Goal: Information Seeking & Learning: Learn about a topic

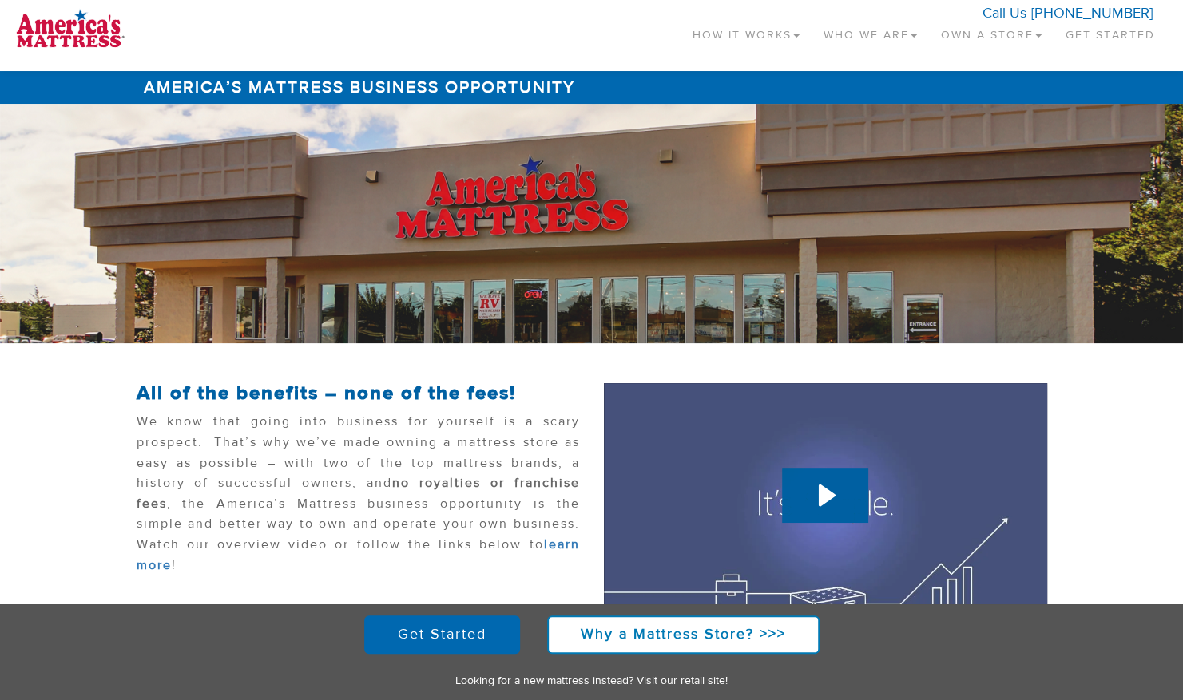
click at [1012, 34] on link "Own a Store" at bounding box center [991, 31] width 125 height 47
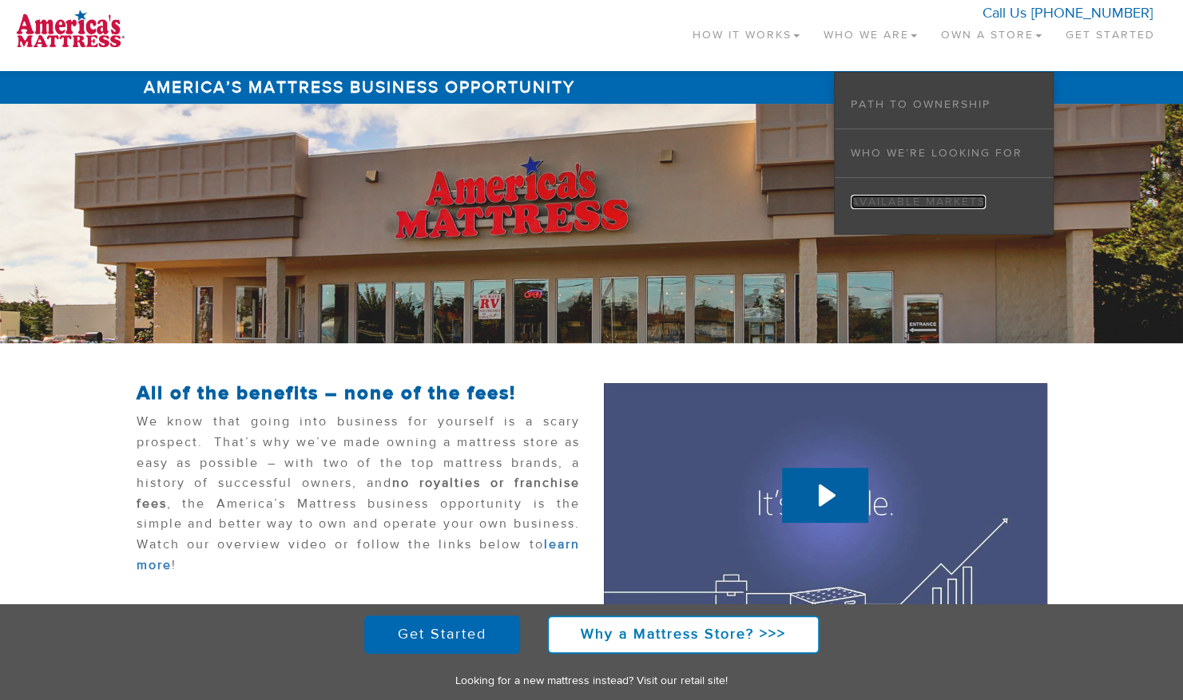
click at [902, 196] on link "Available Markets" at bounding box center [918, 202] width 135 height 14
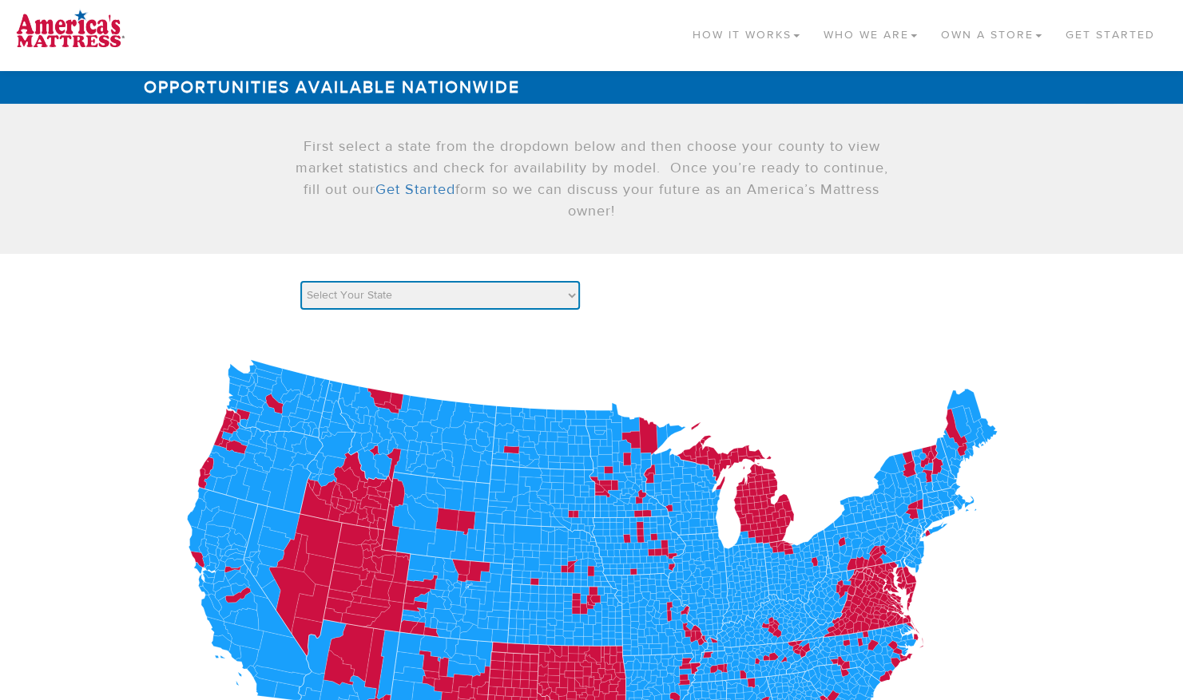
click at [570, 299] on select "Select Your State AK AL AR AZ CA CO [GEOGRAPHIC_DATA] [GEOGRAPHIC_DATA] DE [GEO…" at bounding box center [440, 295] width 280 height 29
select select "FL"
click at [300, 281] on select "Select Your State AK AL AR AZ CA CO [GEOGRAPHIC_DATA] [GEOGRAPHIC_DATA] DE [GEO…" at bounding box center [440, 295] width 280 height 29
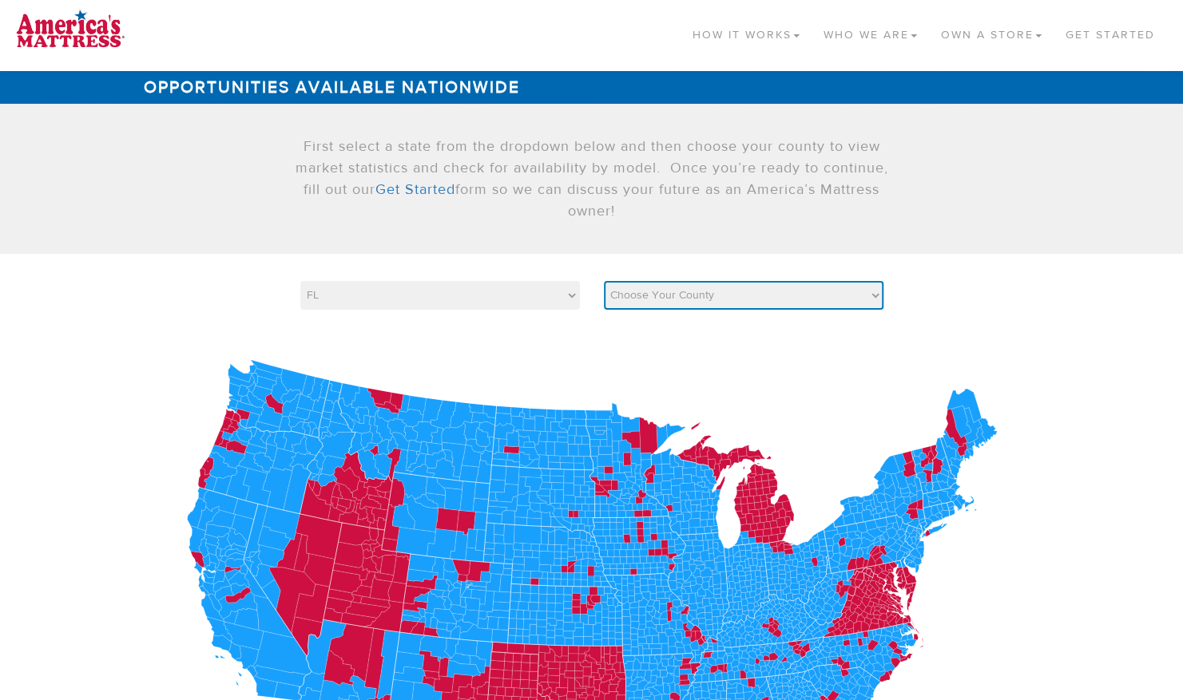
click at [872, 296] on select "Choose Your County [GEOGRAPHIC_DATA] [PERSON_NAME][GEOGRAPHIC_DATA] [GEOGRAPHIC…" at bounding box center [744, 295] width 280 height 29
click at [604, 281] on select "Choose Your County [GEOGRAPHIC_DATA] [PERSON_NAME][GEOGRAPHIC_DATA] [GEOGRAPHIC…" at bounding box center [744, 295] width 280 height 29
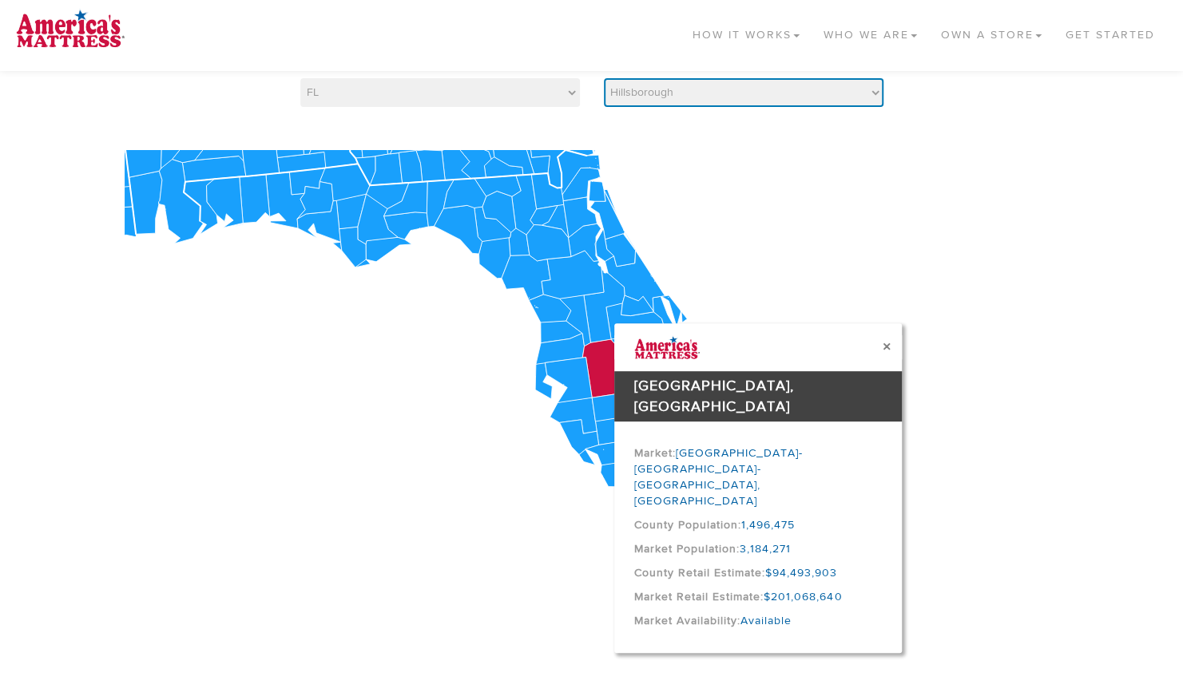
scroll to position [206, 0]
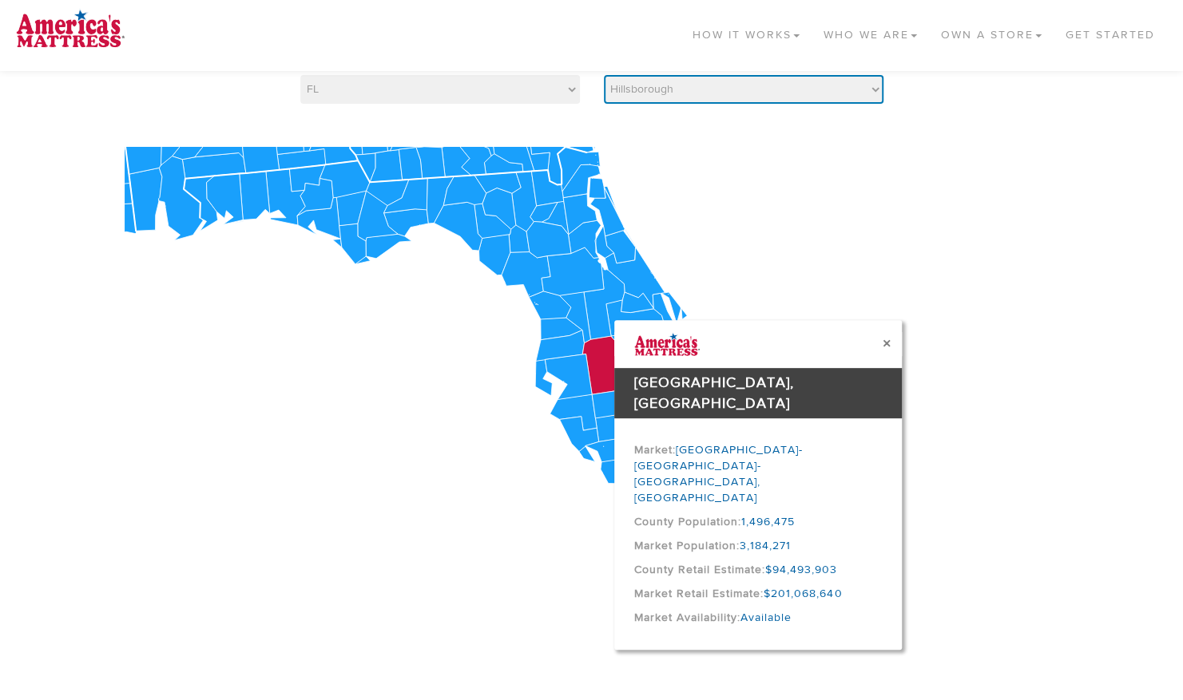
click at [876, 90] on select "Choose Your County [GEOGRAPHIC_DATA] [PERSON_NAME][GEOGRAPHIC_DATA] [GEOGRAPHIC…" at bounding box center [744, 89] width 280 height 29
click at [604, 75] on select "Choose Your County [GEOGRAPHIC_DATA] [PERSON_NAME][GEOGRAPHIC_DATA] [GEOGRAPHIC…" at bounding box center [744, 89] width 280 height 29
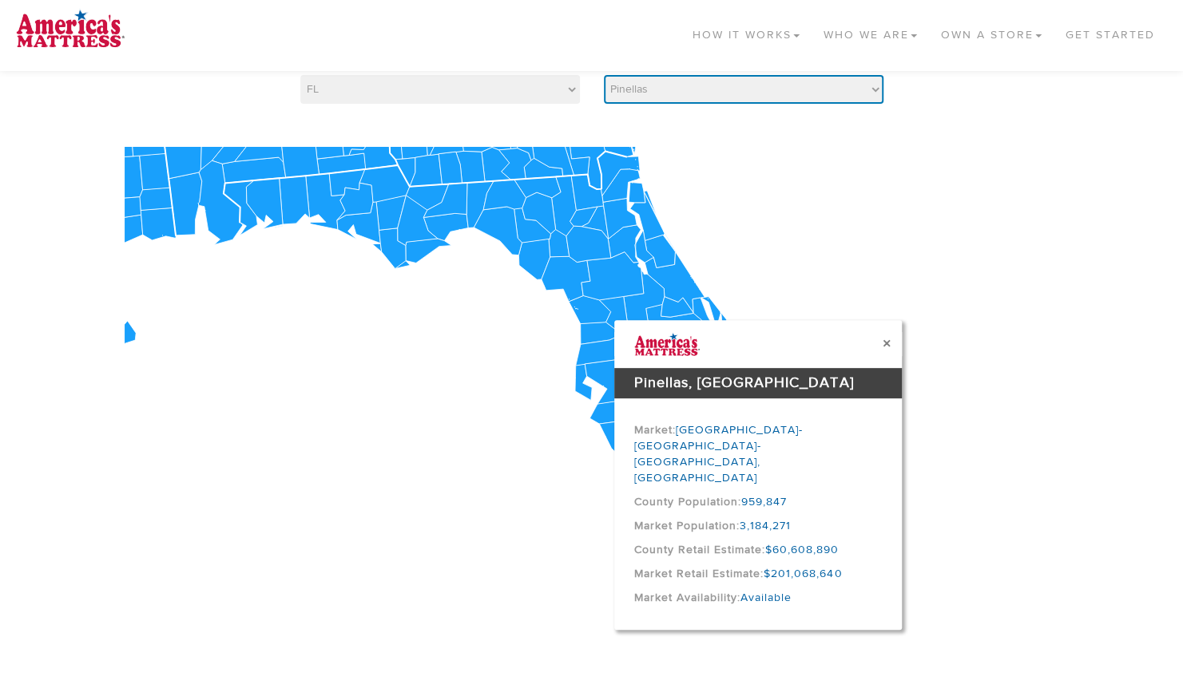
click at [875, 89] on select "Choose Your County [GEOGRAPHIC_DATA] [PERSON_NAME][GEOGRAPHIC_DATA] [GEOGRAPHIC…" at bounding box center [744, 89] width 280 height 29
select select "12071"
click at [604, 75] on select "Choose Your County [GEOGRAPHIC_DATA] [PERSON_NAME][GEOGRAPHIC_DATA] [GEOGRAPHIC…" at bounding box center [744, 89] width 280 height 29
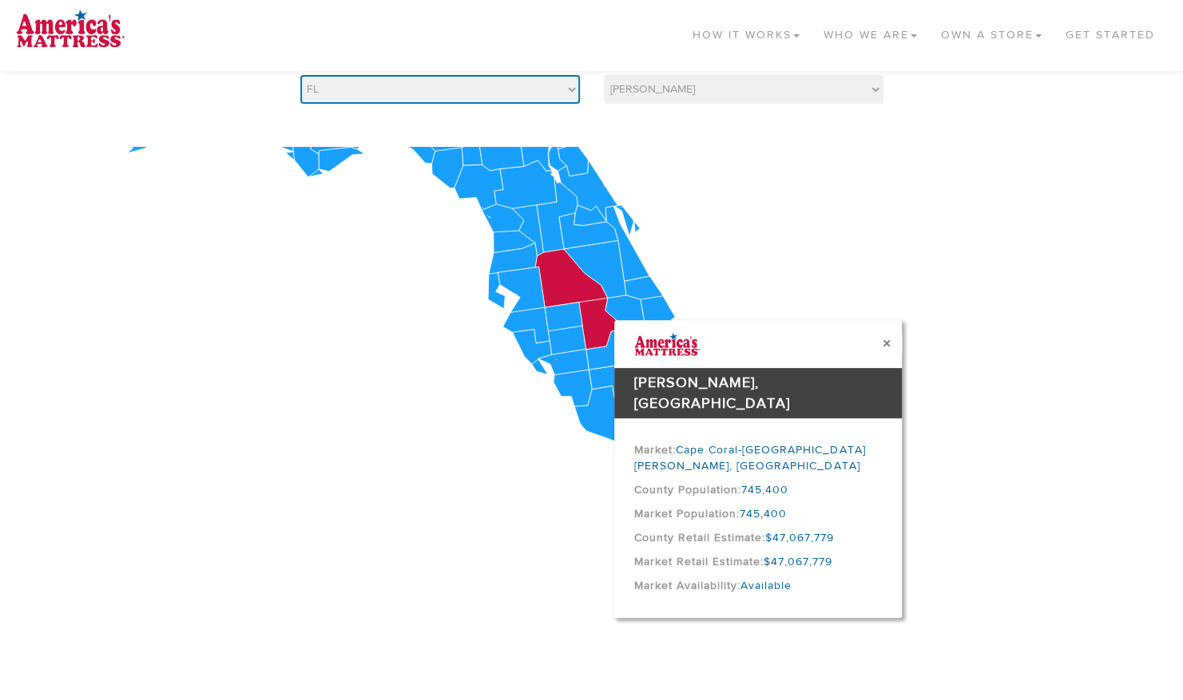
click at [569, 89] on select "Select Your State AK AL AR AZ CA CO [GEOGRAPHIC_DATA] [GEOGRAPHIC_DATA] DE [GEO…" at bounding box center [440, 89] width 280 height 29
select select "CO"
click at [300, 75] on select "Select Your State AK AL AR AZ CA CO [GEOGRAPHIC_DATA] [GEOGRAPHIC_DATA] DE [GEO…" at bounding box center [440, 89] width 280 height 29
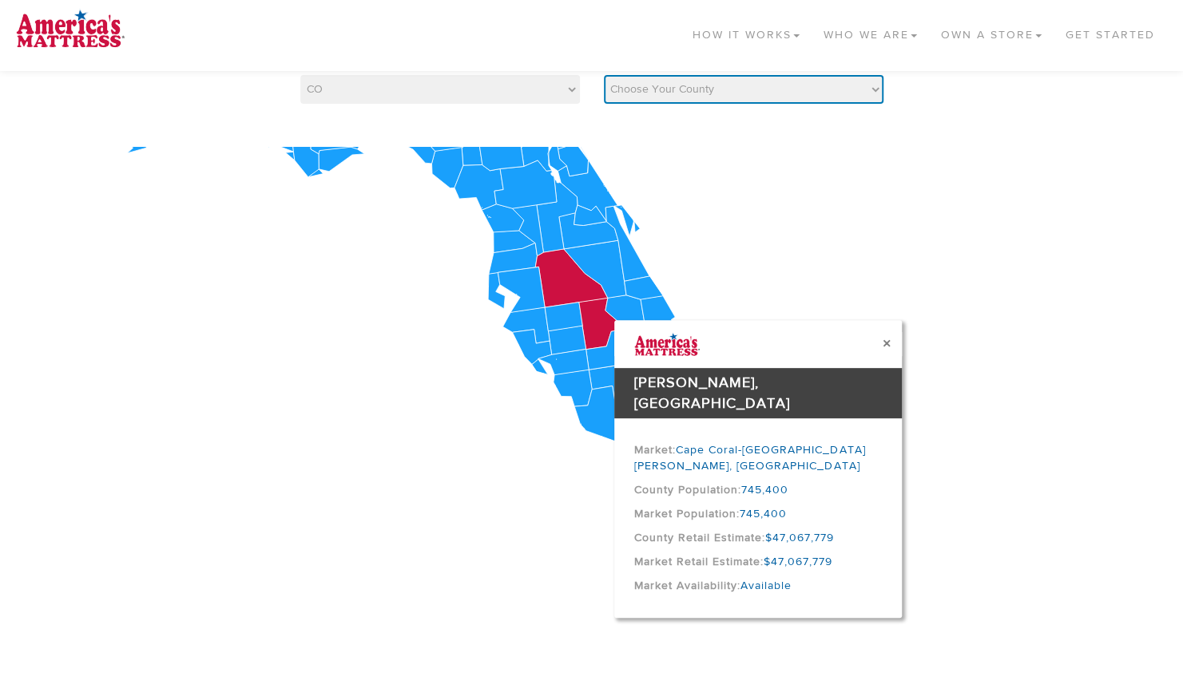
click at [875, 92] on select "Choose Your County [GEOGRAPHIC_DATA] Alamosa [GEOGRAPHIC_DATA] [PERSON_NAME] [G…" at bounding box center [744, 89] width 280 height 29
click at [604, 75] on select "Choose Your County [GEOGRAPHIC_DATA] Alamosa [GEOGRAPHIC_DATA] [PERSON_NAME] [G…" at bounding box center [744, 89] width 280 height 29
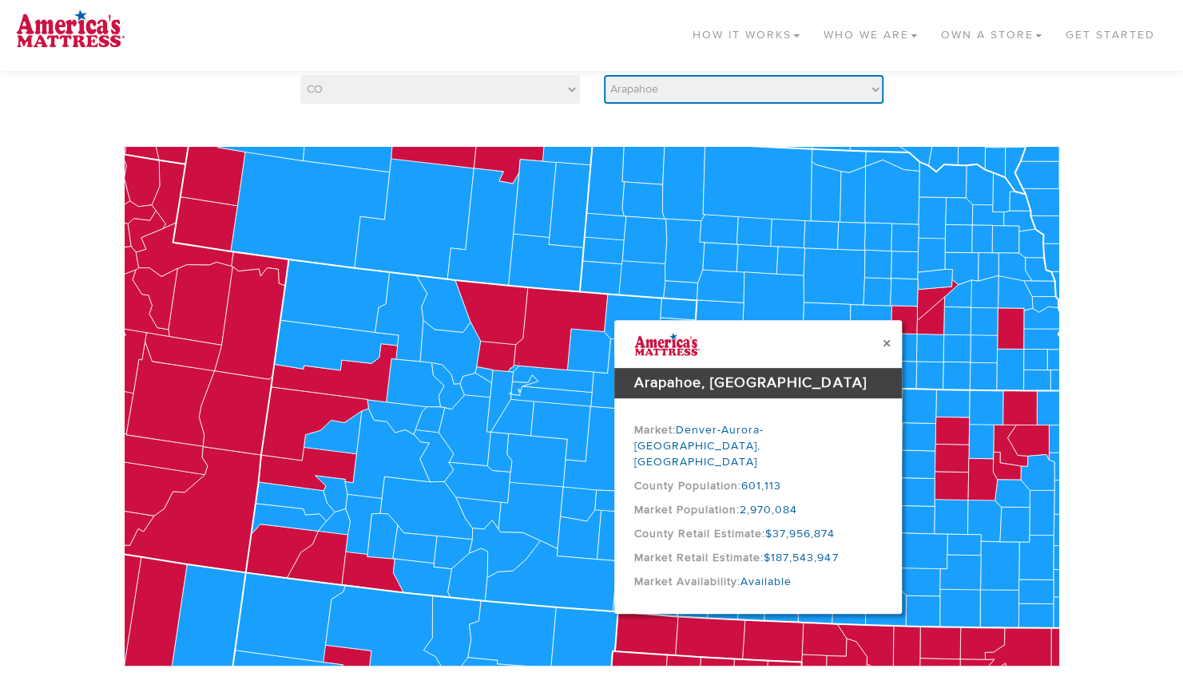
click at [875, 81] on select "Choose Your County [GEOGRAPHIC_DATA] Alamosa [GEOGRAPHIC_DATA] [PERSON_NAME] [G…" at bounding box center [744, 89] width 280 height 29
click at [604, 75] on select "Choose Your County [GEOGRAPHIC_DATA] Alamosa [GEOGRAPHIC_DATA] [PERSON_NAME] [G…" at bounding box center [744, 89] width 280 height 29
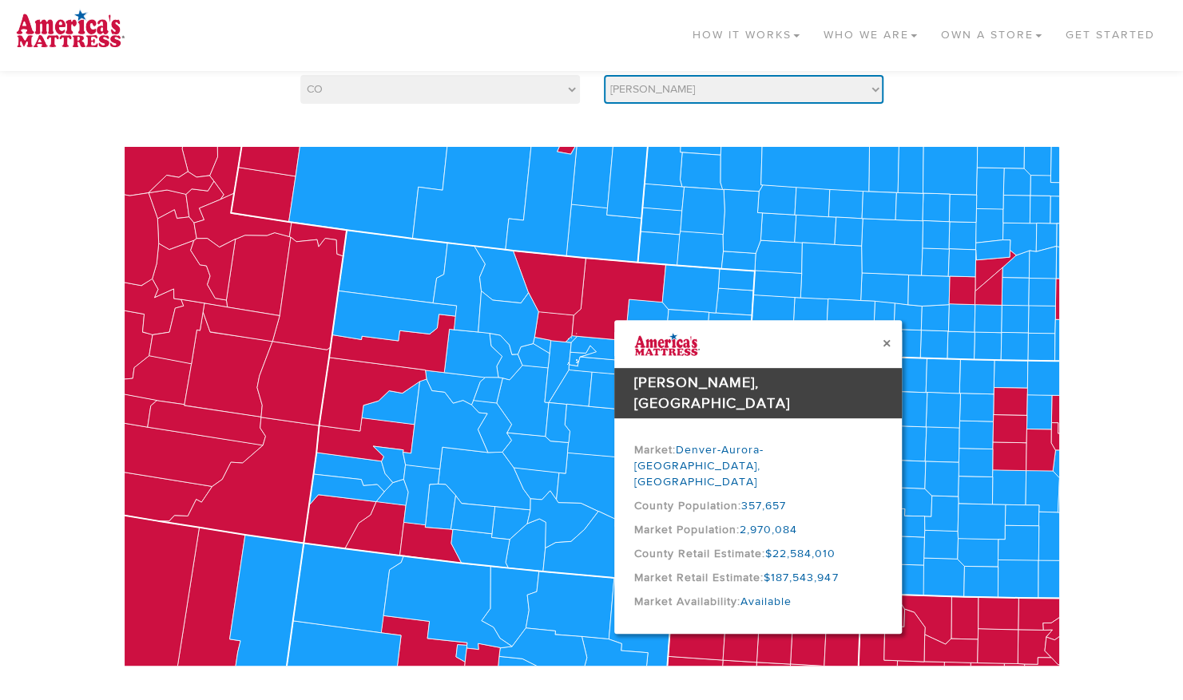
click at [874, 96] on select "Choose Your County [GEOGRAPHIC_DATA] Alamosa [GEOGRAPHIC_DATA] [PERSON_NAME] [G…" at bounding box center [744, 89] width 280 height 29
click at [604, 75] on select "Choose Your County [GEOGRAPHIC_DATA] Alamosa [GEOGRAPHIC_DATA] [PERSON_NAME] [G…" at bounding box center [744, 89] width 280 height 29
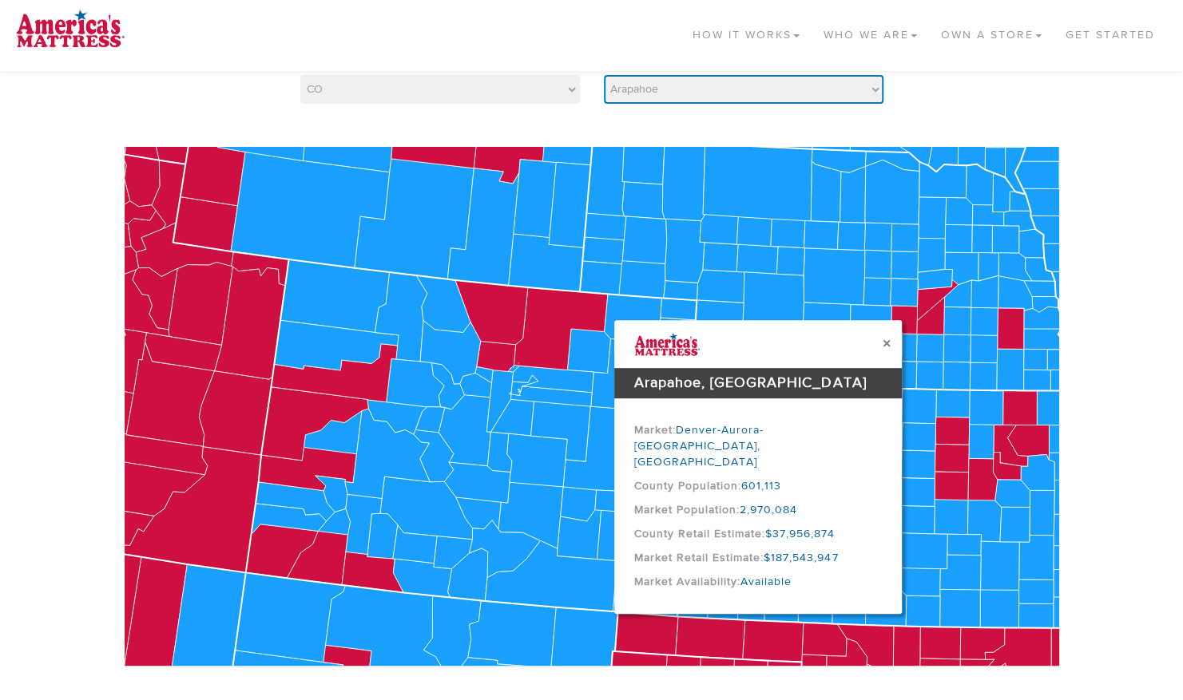
click at [875, 93] on select "Choose Your County [GEOGRAPHIC_DATA] Alamosa [GEOGRAPHIC_DATA] [PERSON_NAME] [G…" at bounding box center [744, 89] width 280 height 29
click at [604, 75] on select "Choose Your County [GEOGRAPHIC_DATA] Alamosa [GEOGRAPHIC_DATA] [PERSON_NAME] [G…" at bounding box center [744, 89] width 280 height 29
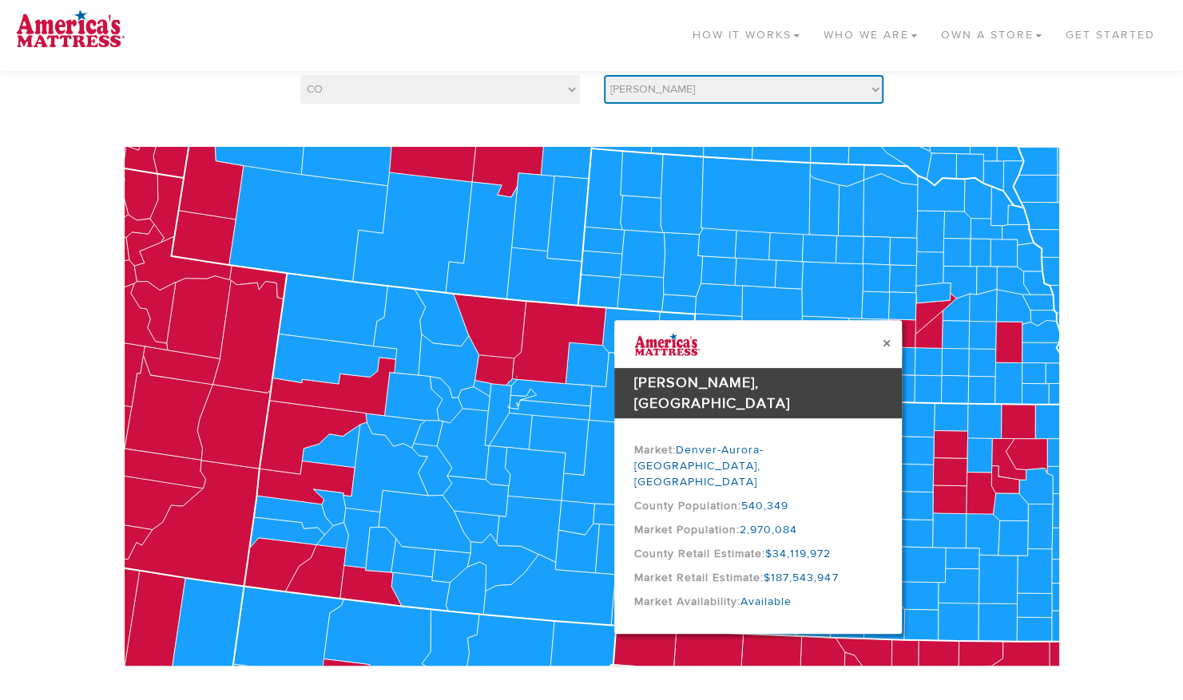
click at [872, 93] on select "Choose Your County [GEOGRAPHIC_DATA] Alamosa [GEOGRAPHIC_DATA] [PERSON_NAME] [G…" at bounding box center [744, 89] width 280 height 29
click at [604, 75] on select "Choose Your County [GEOGRAPHIC_DATA] Alamosa [GEOGRAPHIC_DATA] [PERSON_NAME] [G…" at bounding box center [744, 89] width 280 height 29
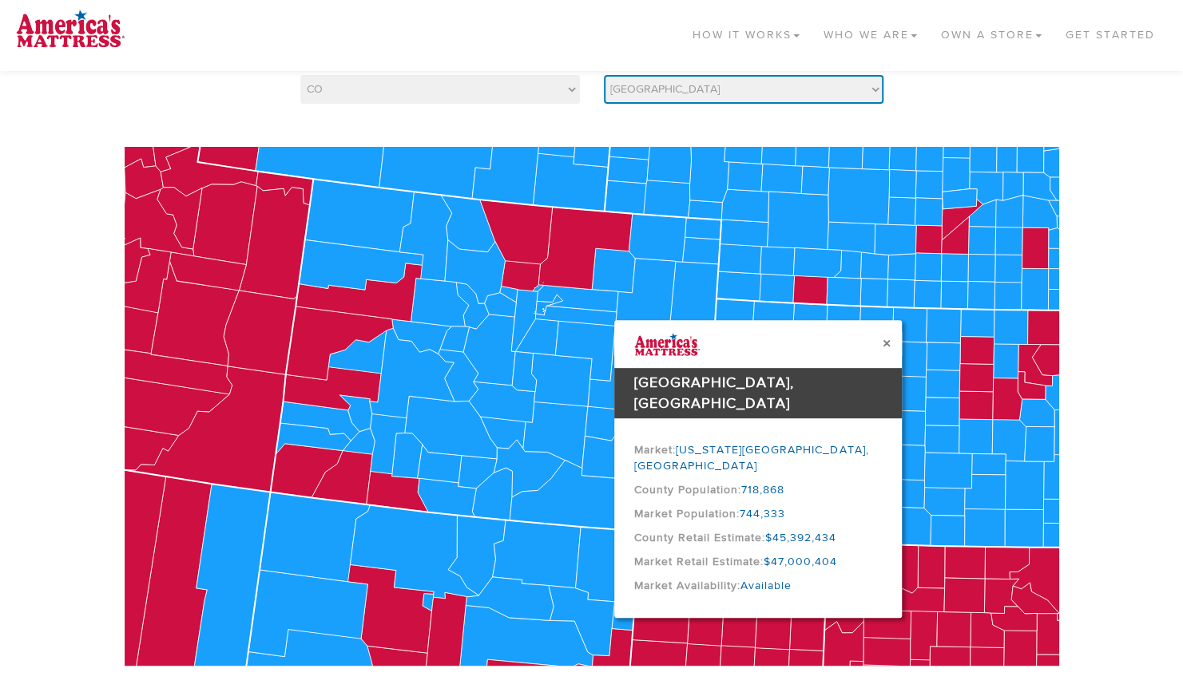
click at [875, 95] on select "Choose Your County [GEOGRAPHIC_DATA] Alamosa [GEOGRAPHIC_DATA] [PERSON_NAME] [G…" at bounding box center [744, 89] width 280 height 29
click at [604, 75] on select "Choose Your County [GEOGRAPHIC_DATA] Alamosa [GEOGRAPHIC_DATA] [PERSON_NAME] [G…" at bounding box center [744, 89] width 280 height 29
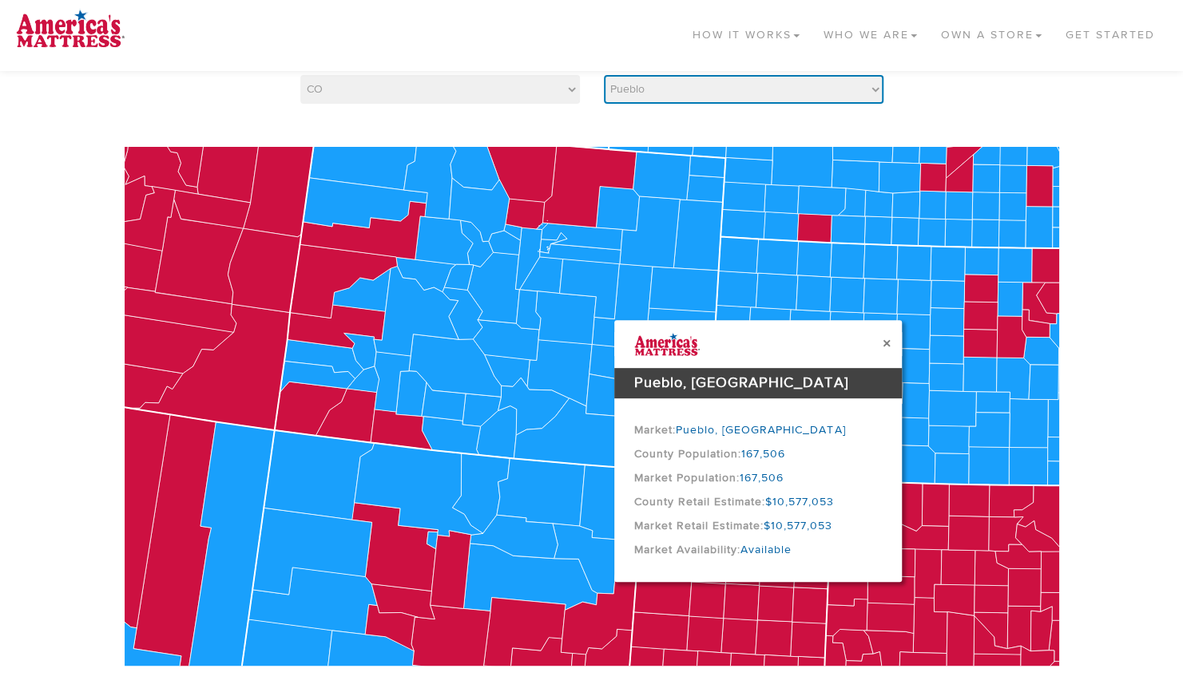
click at [872, 96] on select "Choose Your County [GEOGRAPHIC_DATA] Alamosa [GEOGRAPHIC_DATA] [PERSON_NAME] [G…" at bounding box center [744, 89] width 280 height 29
click at [604, 75] on select "Choose Your County [GEOGRAPHIC_DATA] Alamosa [GEOGRAPHIC_DATA] [PERSON_NAME] [G…" at bounding box center [744, 89] width 280 height 29
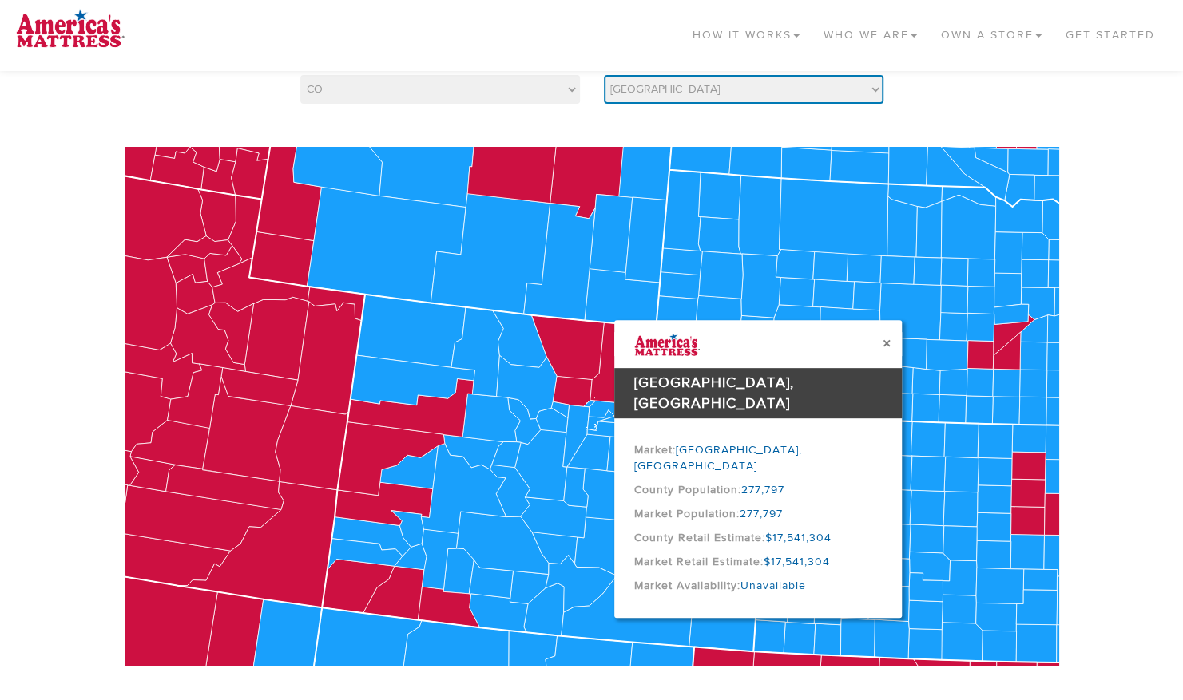
click at [873, 97] on select "Choose Your County [GEOGRAPHIC_DATA] Alamosa [GEOGRAPHIC_DATA] [PERSON_NAME] [G…" at bounding box center [744, 89] width 280 height 29
select select "8107"
click at [604, 75] on select "Choose Your County [GEOGRAPHIC_DATA] Alamosa [GEOGRAPHIC_DATA] [PERSON_NAME] [G…" at bounding box center [744, 89] width 280 height 29
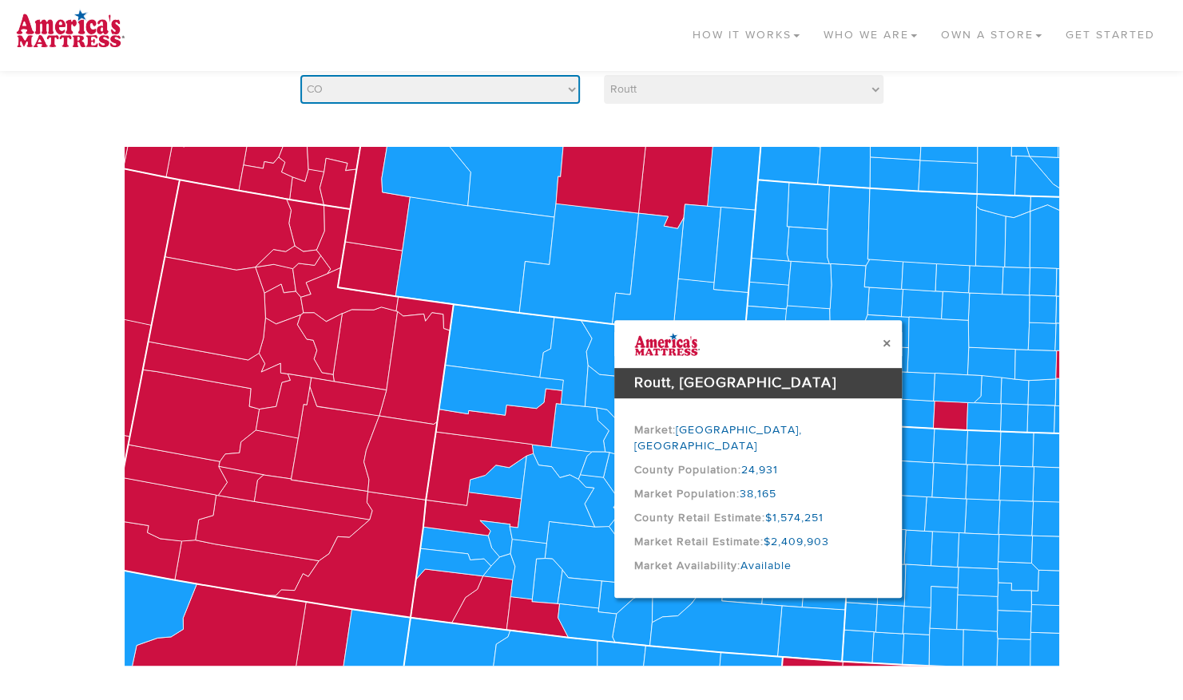
click at [574, 99] on select "Select Your State AK AL AR AZ CA CO [GEOGRAPHIC_DATA] [GEOGRAPHIC_DATA] DE [GEO…" at bounding box center [440, 89] width 280 height 29
select select "FL"
click at [300, 75] on select "Select Your State AK AL AR AZ CA CO [GEOGRAPHIC_DATA] [GEOGRAPHIC_DATA] DE [GEO…" at bounding box center [440, 89] width 280 height 29
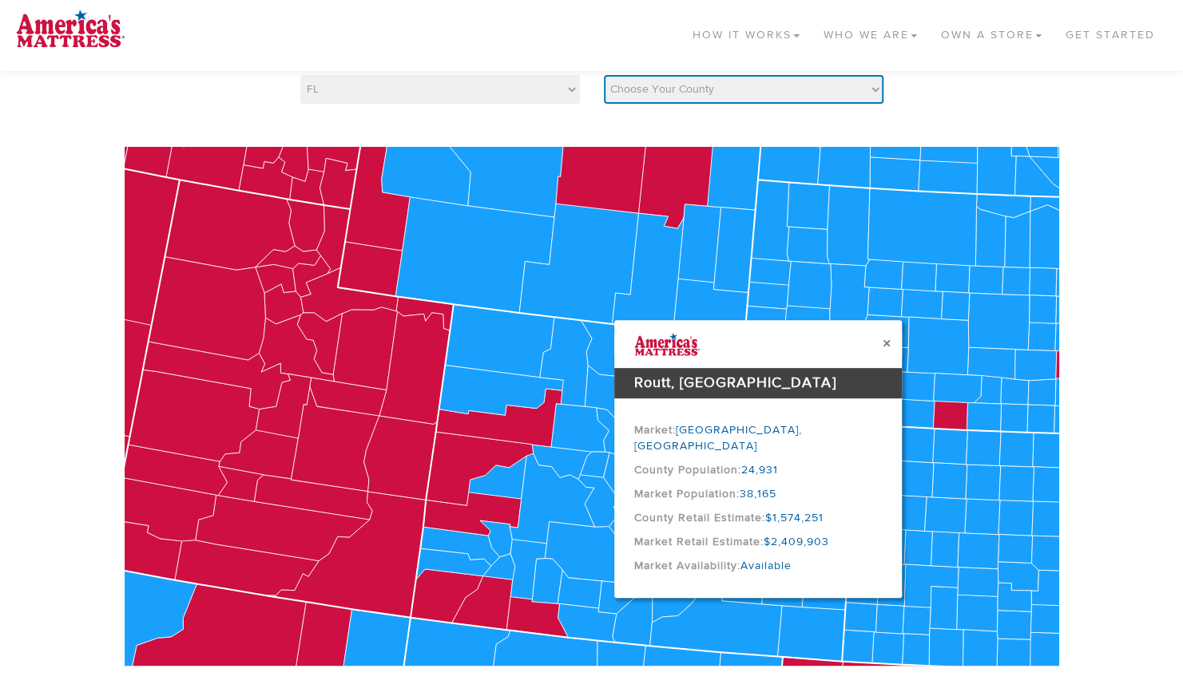
click at [875, 89] on select "Choose Your County [GEOGRAPHIC_DATA] [PERSON_NAME][GEOGRAPHIC_DATA] [GEOGRAPHIC…" at bounding box center [744, 89] width 280 height 29
click at [542, 129] on div "× Routt, CO 24,931" at bounding box center [592, 430] width 934 height 647
click at [879, 89] on select "Choose Your County [GEOGRAPHIC_DATA] [PERSON_NAME][GEOGRAPHIC_DATA] [GEOGRAPHIC…" at bounding box center [744, 89] width 280 height 29
click at [604, 75] on select "Choose Your County [GEOGRAPHIC_DATA] [PERSON_NAME][GEOGRAPHIC_DATA] [GEOGRAPHIC…" at bounding box center [744, 89] width 280 height 29
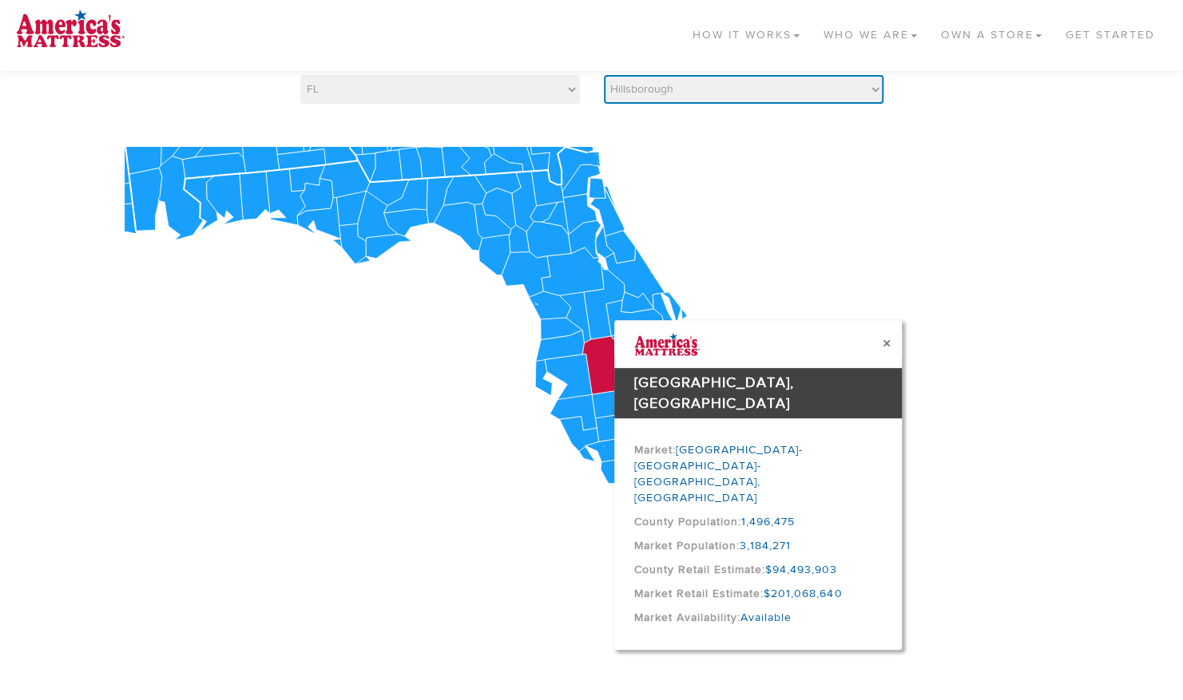
click at [871, 89] on select "Choose Your County [GEOGRAPHIC_DATA] [PERSON_NAME][GEOGRAPHIC_DATA] [GEOGRAPHIC…" at bounding box center [744, 89] width 280 height 29
click at [604, 75] on select "Choose Your County [GEOGRAPHIC_DATA] [PERSON_NAME][GEOGRAPHIC_DATA] [GEOGRAPHIC…" at bounding box center [744, 89] width 280 height 29
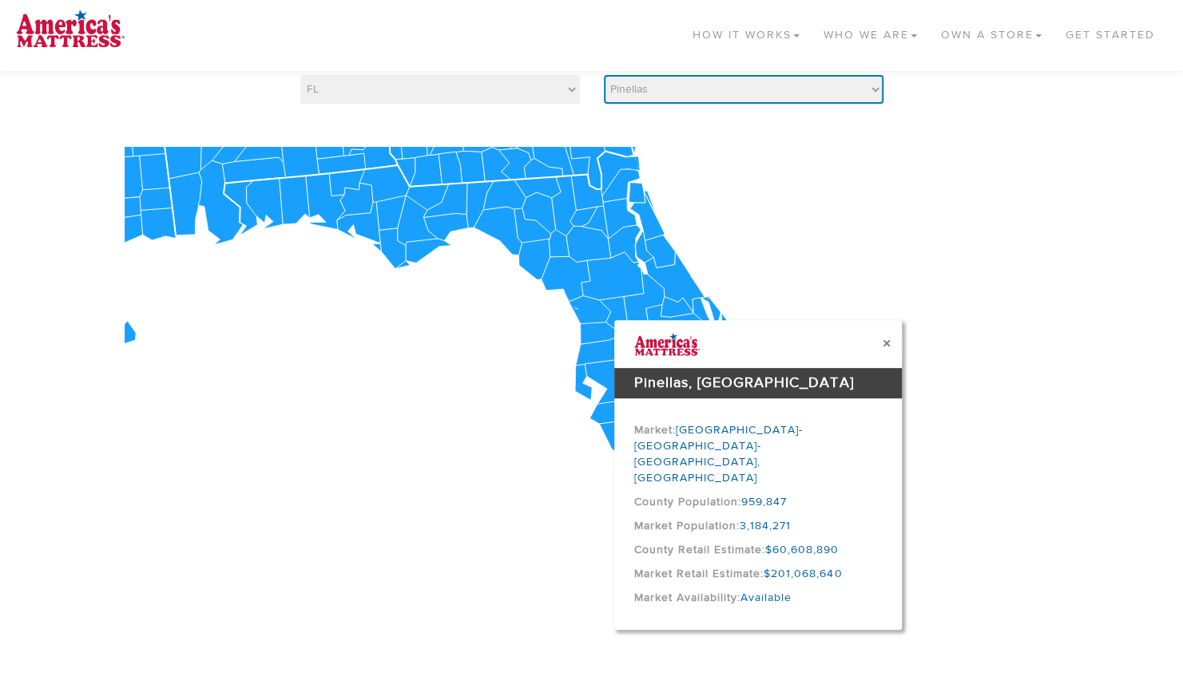
click at [876, 91] on select "Choose Your County [GEOGRAPHIC_DATA] [PERSON_NAME][GEOGRAPHIC_DATA] [GEOGRAPHIC…" at bounding box center [744, 89] width 280 height 29
select select "12071"
click at [604, 75] on select "Choose Your County [GEOGRAPHIC_DATA] [PERSON_NAME][GEOGRAPHIC_DATA] [GEOGRAPHIC…" at bounding box center [744, 89] width 280 height 29
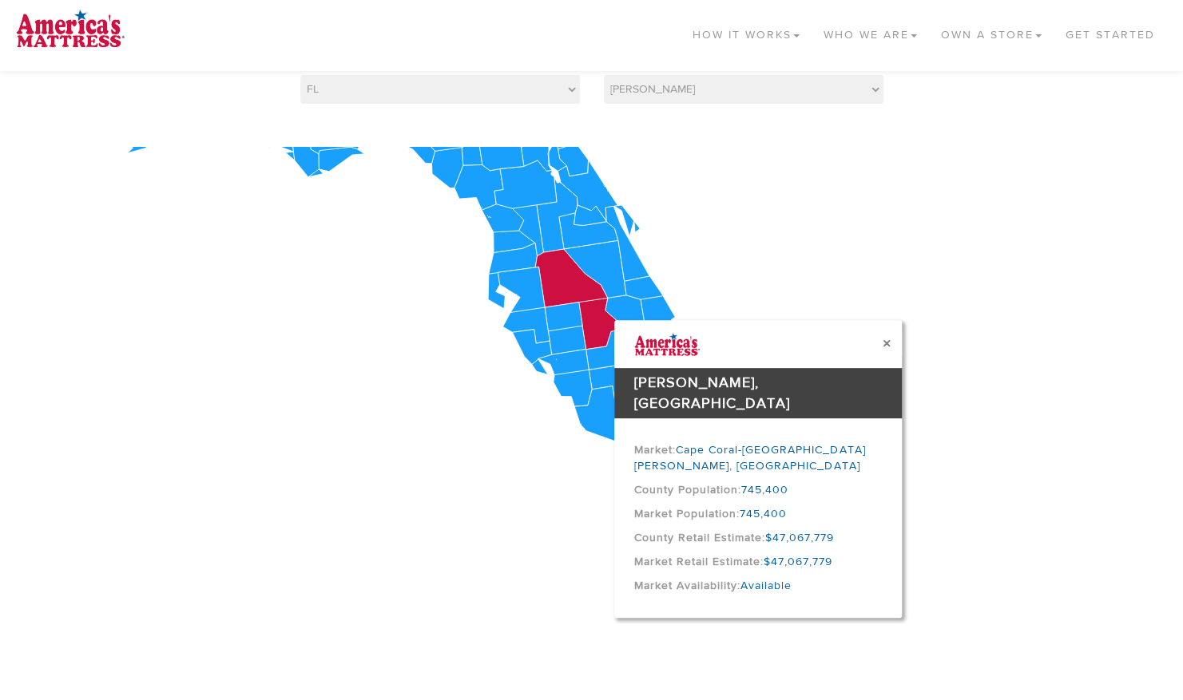
click at [845, 157] on icon at bounding box center [592, 406] width 934 height 519
click at [573, 85] on select "Select Your State AK AL AR AZ CA CO [GEOGRAPHIC_DATA] [GEOGRAPHIC_DATA] DE [GEO…" at bounding box center [440, 89] width 280 height 29
click at [300, 75] on select "Select Your State AK AL AR AZ CA CO [GEOGRAPHIC_DATA] [GEOGRAPHIC_DATA] DE [GEO…" at bounding box center [440, 89] width 280 height 29
click at [872, 89] on select "Choose Your County [US_STATE] [PERSON_NAME] [PERSON_NAME] [PERSON_NAME] [PERSON…" at bounding box center [744, 89] width 280 height 29
click at [569, 91] on select "Select Your State AK AL AR AZ CA CO [GEOGRAPHIC_DATA] [GEOGRAPHIC_DATA] DE [GEO…" at bounding box center [440, 89] width 280 height 29
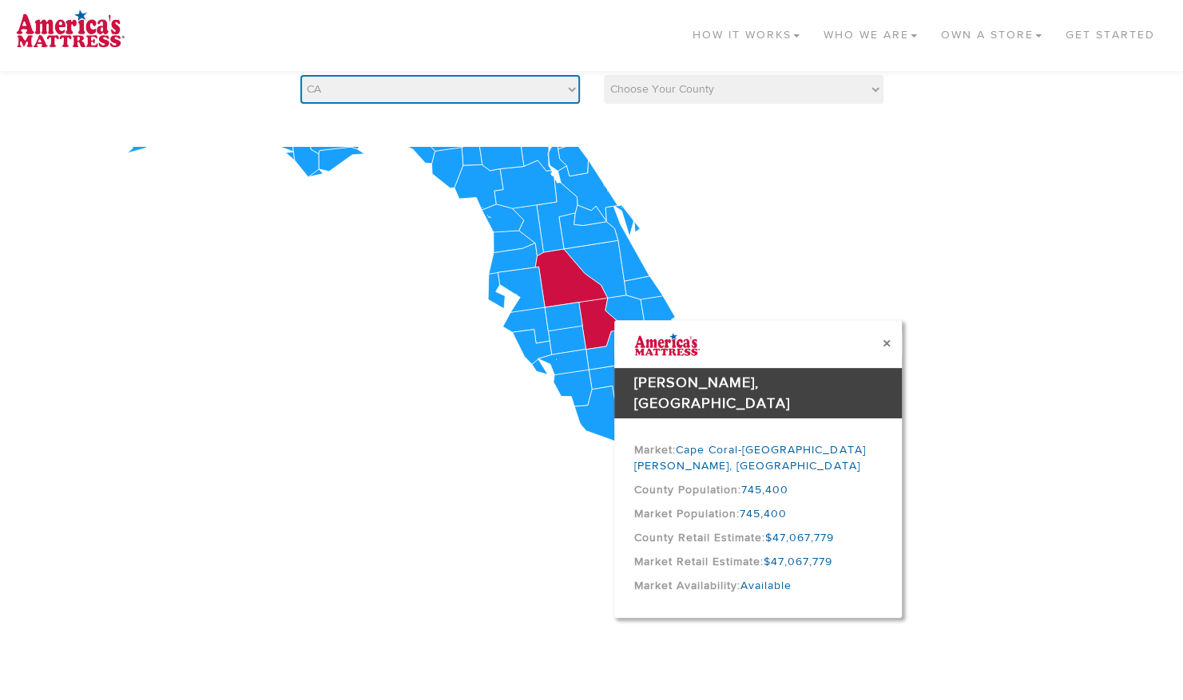
click at [300, 75] on select "Select Your State AK AL AR AZ CA CO [GEOGRAPHIC_DATA] [GEOGRAPHIC_DATA] DE [GEO…" at bounding box center [440, 89] width 280 height 29
click at [570, 89] on select "Select Your State AK AL AR AZ CA CO [GEOGRAPHIC_DATA] [GEOGRAPHIC_DATA] DE [GEO…" at bounding box center [440, 89] width 280 height 29
select select "AZ"
click at [300, 75] on select "Select Your State AK AL AR AZ CA CO [GEOGRAPHIC_DATA] [GEOGRAPHIC_DATA] DE [GEO…" at bounding box center [440, 89] width 280 height 29
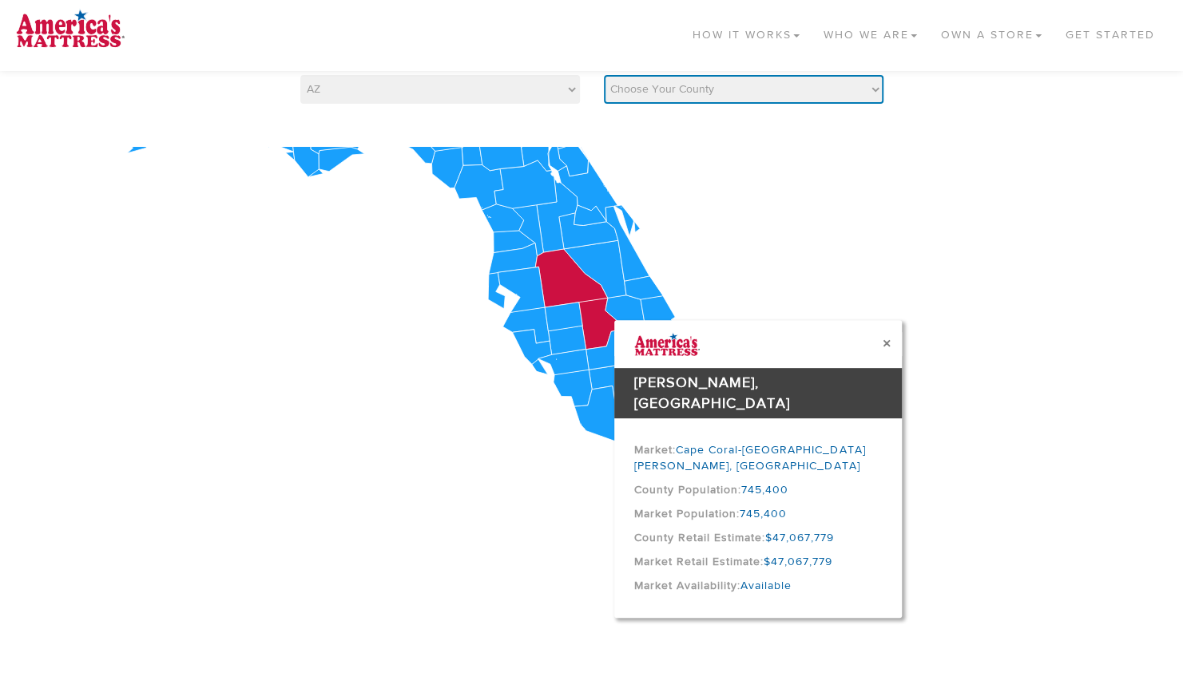
click at [879, 89] on select "Choose Your County Apache Cochise Coconino Gila [PERSON_NAME] Maricopa Mohave N…" at bounding box center [744, 89] width 280 height 29
select select "4013"
click at [604, 75] on select "Choose Your County Apache Cochise Coconino Gila [PERSON_NAME] Maricopa Mohave N…" at bounding box center [744, 89] width 280 height 29
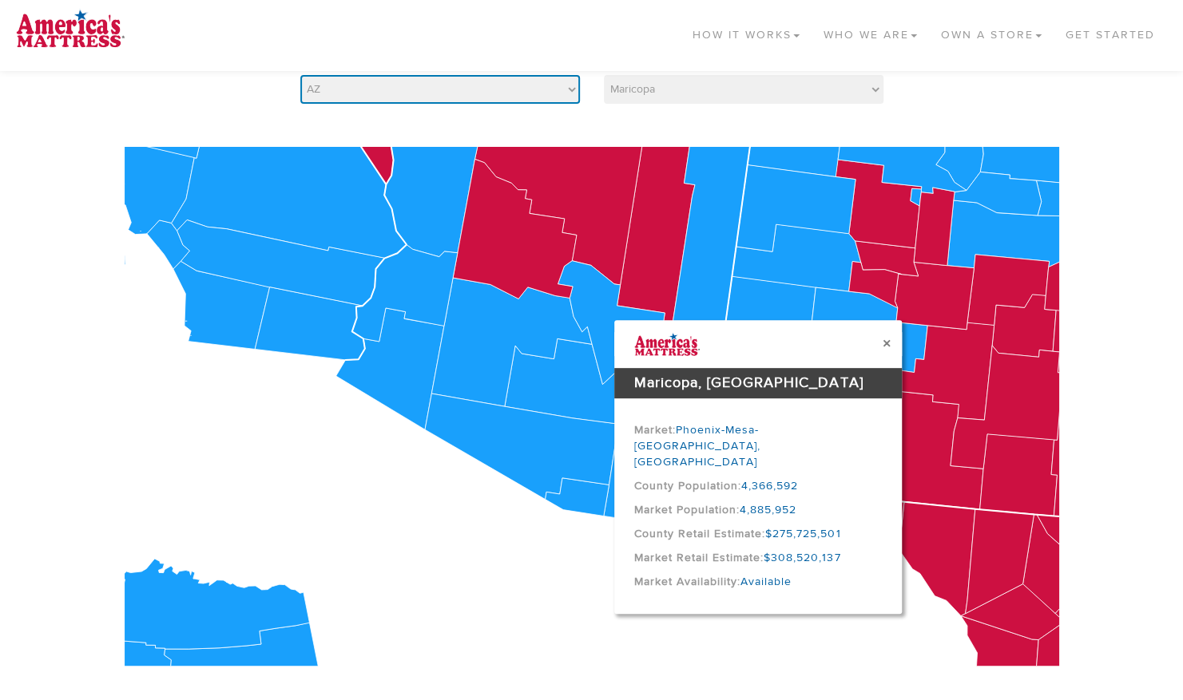
click at [569, 85] on select "Select Your State AK AL AR AZ CA CO [GEOGRAPHIC_DATA] [GEOGRAPHIC_DATA] DE [GEO…" at bounding box center [440, 89] width 280 height 29
select select "CA"
click at [300, 75] on select "Select Your State AK AL AR AZ CA CO [GEOGRAPHIC_DATA] [GEOGRAPHIC_DATA] DE [GEO…" at bounding box center [440, 89] width 280 height 29
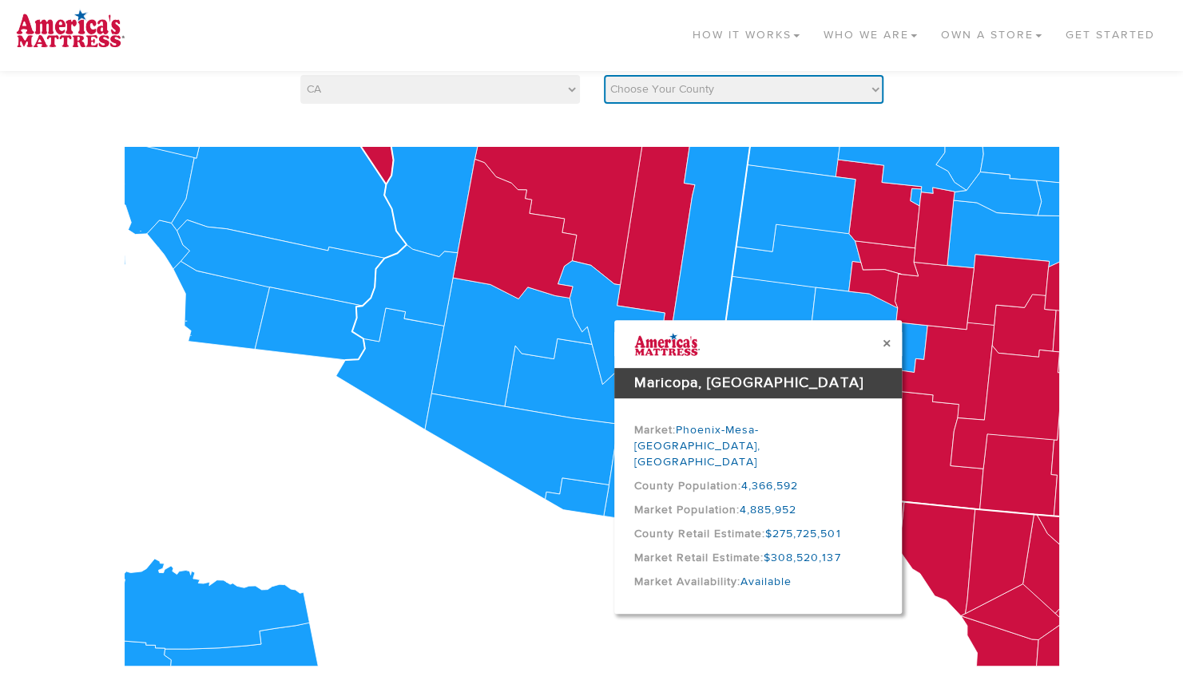
click at [864, 93] on select "Choose Your County [GEOGRAPHIC_DATA] [GEOGRAPHIC_DATA] [PERSON_NAME][GEOGRAPHIC…" at bounding box center [744, 89] width 280 height 29
select select "6073"
click at [604, 75] on select "Choose Your County [GEOGRAPHIC_DATA] [GEOGRAPHIC_DATA] [PERSON_NAME][GEOGRAPHIC…" at bounding box center [744, 89] width 280 height 29
